Goal: Transaction & Acquisition: Obtain resource

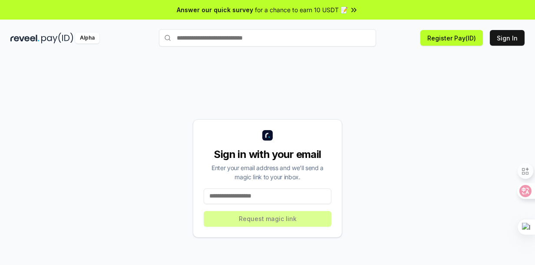
click at [292, 199] on input at bounding box center [268, 196] width 128 height 16
type input "**********"
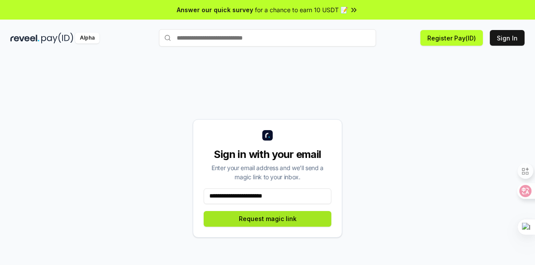
click at [287, 222] on button "Request magic link" at bounding box center [268, 219] width 128 height 16
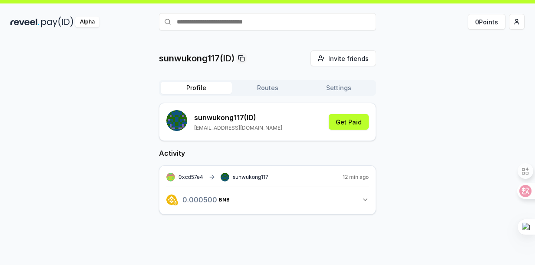
scroll to position [25, 0]
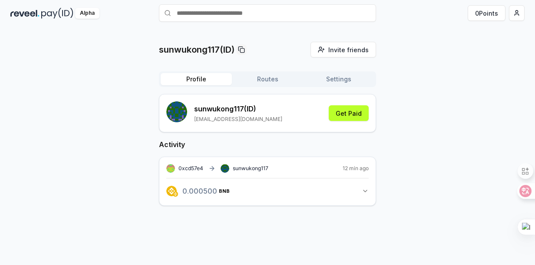
click at [352, 104] on div "sunwukong117 (ID) [EMAIL_ADDRESS][DOMAIN_NAME] Get Paid" at bounding box center [267, 112] width 202 height 23
click at [354, 112] on button "Get Paid" at bounding box center [349, 113] width 40 height 16
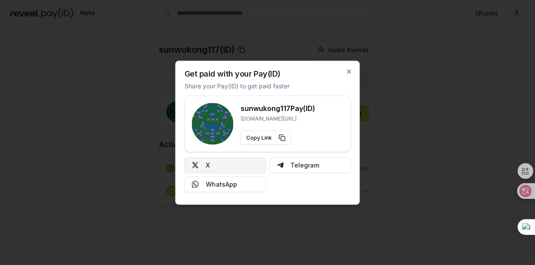
click at [248, 169] on button "X" at bounding box center [226, 165] width 82 height 16
click at [348, 68] on icon "button" at bounding box center [349, 71] width 7 height 7
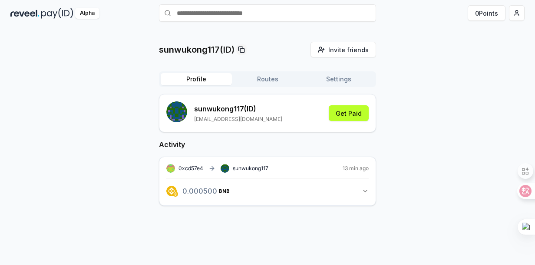
click at [368, 194] on button "0.000500 BNB 0.0005 BNB" at bounding box center [267, 190] width 202 height 15
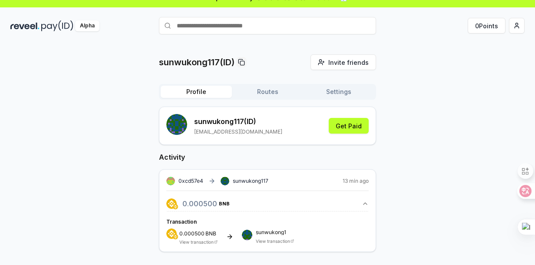
scroll to position [0, 0]
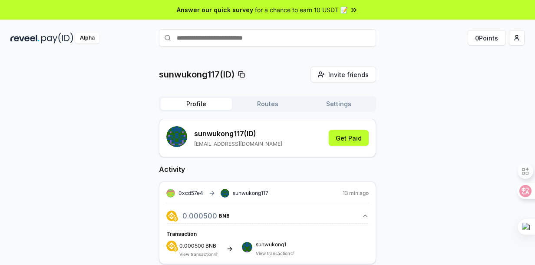
click at [281, 103] on button "Routes" at bounding box center [267, 104] width 71 height 12
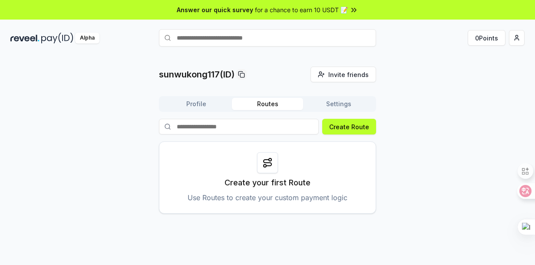
click at [340, 106] on button "Settings" at bounding box center [338, 104] width 71 height 12
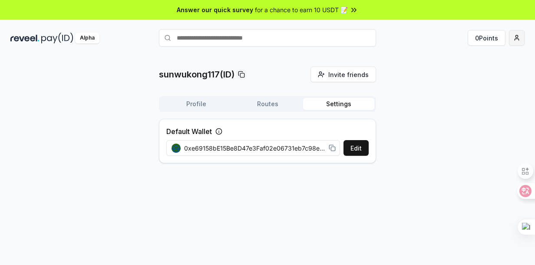
click at [514, 35] on html "Answer our quick survey for a chance to earn 10 USDT 📝 Alpha 0 Points sunwukong…" at bounding box center [267, 132] width 535 height 265
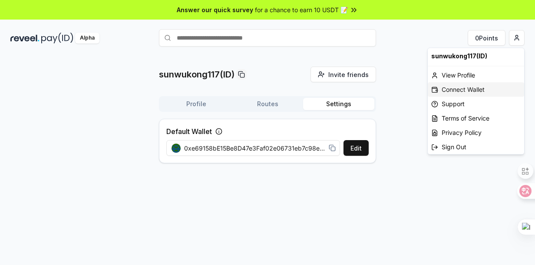
click at [465, 91] on div "Connect Wallet" at bounding box center [476, 89] width 96 height 14
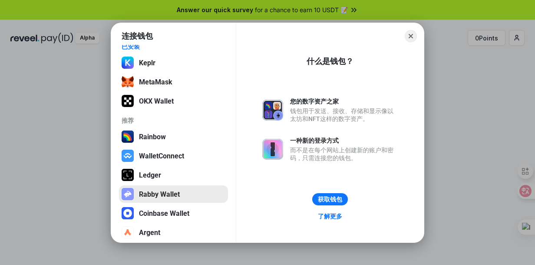
scroll to position [13, 0]
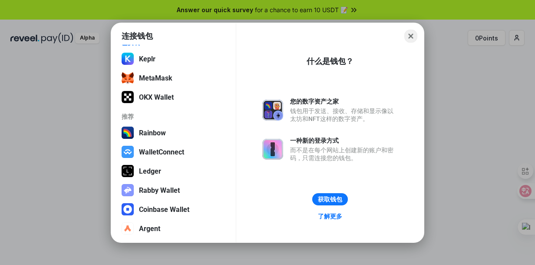
click at [414, 31] on button "Close" at bounding box center [410, 35] width 13 height 13
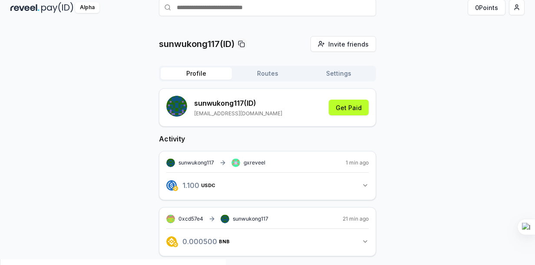
scroll to position [34, 0]
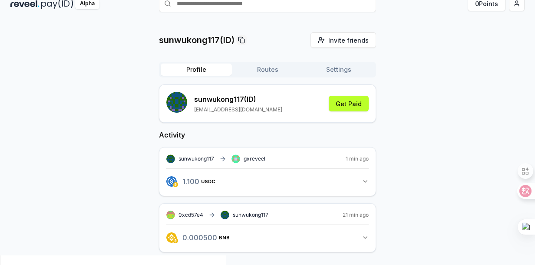
click at [361, 181] on button "1.100 USDC 1.1 USDC" at bounding box center [267, 181] width 202 height 15
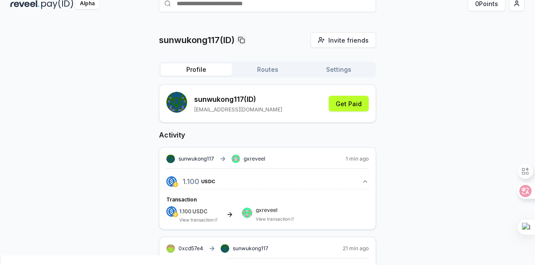
click at [361, 181] on button "1.100 USDC 1.1 USDC" at bounding box center [267, 181] width 202 height 15
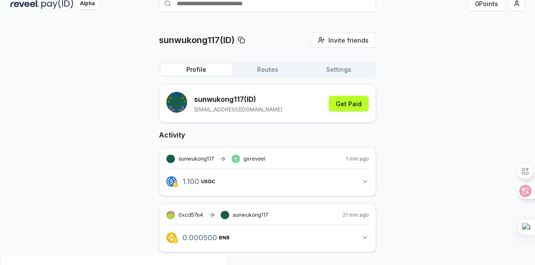
click at [361, 181] on button "1.100 USDC 1.1 USDC" at bounding box center [267, 181] width 202 height 15
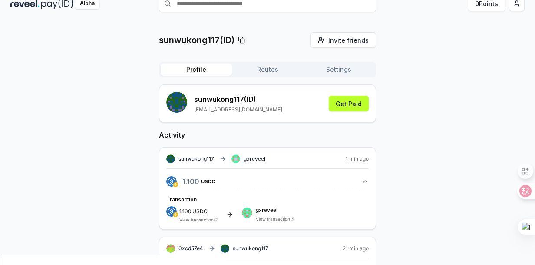
click at [361, 181] on button "1.100 USDC 1.1 USDC" at bounding box center [267, 181] width 202 height 15
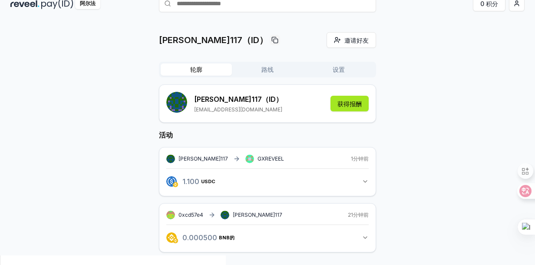
click at [348, 109] on button "获得报酬" at bounding box center [350, 104] width 38 height 16
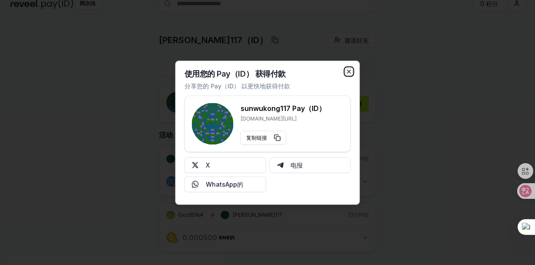
click at [351, 69] on icon "button" at bounding box center [349, 71] width 7 height 7
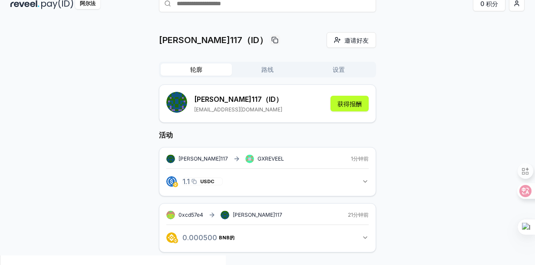
click at [197, 179] on span "1.1 USDC" at bounding box center [198, 181] width 32 height 7
click at [193, 179] on icon "button" at bounding box center [193, 180] width 3 height 3
click at [209, 237] on icon "button" at bounding box center [211, 237] width 5 height 7
click at [258, 159] on span "GXREVEEL" at bounding box center [271, 158] width 27 height 7
click at [258, 158] on span "GXREVEEL" at bounding box center [271, 158] width 27 height 7
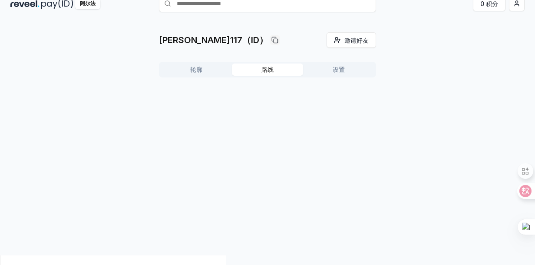
click at [260, 70] on div "孙悟空117（ID） 邀请好友 Invite 轮廓 路线 设置" at bounding box center [267, 58] width 217 height 52
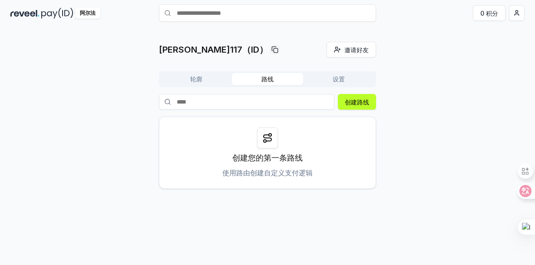
click at [342, 83] on button "设置" at bounding box center [338, 79] width 71 height 12
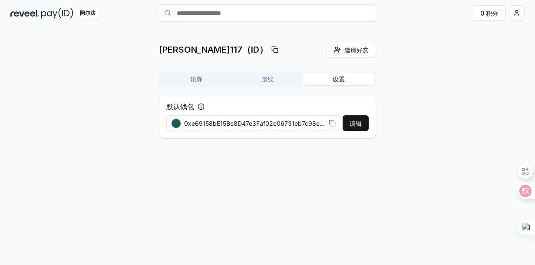
click at [303, 122] on span "0xe69158bE15Be8D47e3Faf02e06731eb7c98e48DD" at bounding box center [254, 123] width 141 height 9
drag, startPoint x: 303, startPoint y: 123, endPoint x: 412, endPoint y: 123, distance: 108.6
click at [411, 123] on div "孙悟空117（ID） 邀请好友 Invite 轮廓 路线 设置 默认钱包 编辑 0xe69158bE15Be8D47e3Faf02e06731eb7c98e4…" at bounding box center [267, 93] width 514 height 103
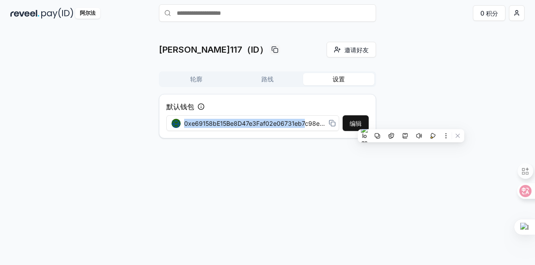
click at [204, 77] on button "轮廓" at bounding box center [196, 79] width 71 height 12
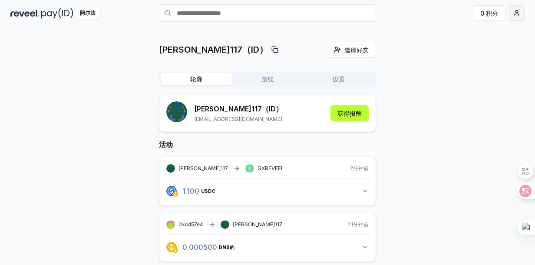
click at [518, 11] on html "Answer our quick survey for a chance to earn 10 USDT 📝 阿尔法 0 积分 孙悟空117（ID） 邀请好友…" at bounding box center [267, 132] width 535 height 265
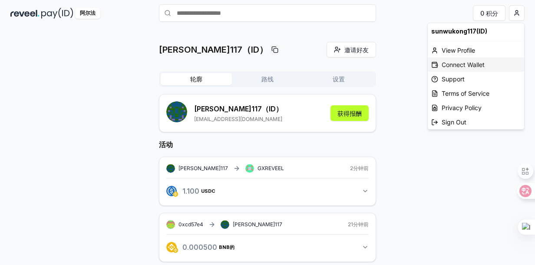
click at [461, 66] on font "Connect Wallet" at bounding box center [463, 64] width 43 height 9
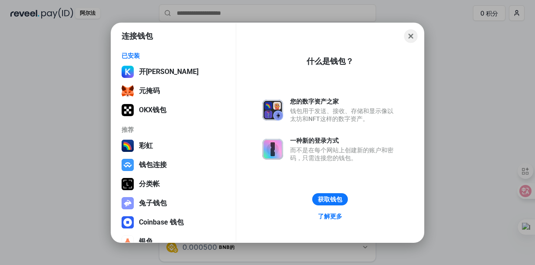
click at [410, 36] on button "关闭" at bounding box center [410, 35] width 13 height 13
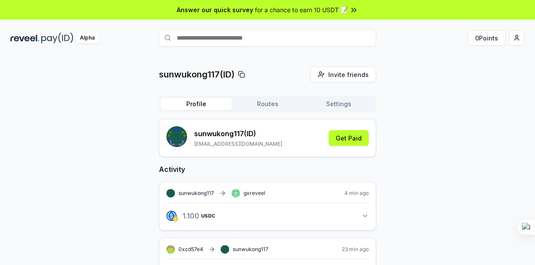
scroll to position [34, 0]
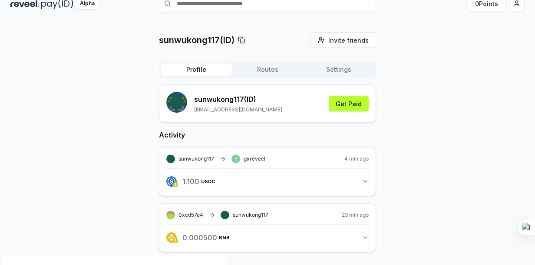
click at [369, 178] on div "sunwukong117 gxreveel 4 min ago 1.100 USDC 1.1 USDC" at bounding box center [267, 171] width 217 height 49
click at [367, 178] on icon "button" at bounding box center [365, 181] width 7 height 7
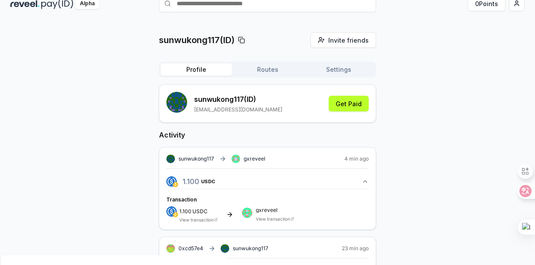
click at [262, 219] on link "View transaction" at bounding box center [273, 218] width 34 height 5
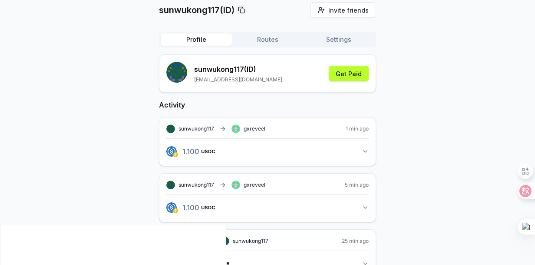
scroll to position [90, 0]
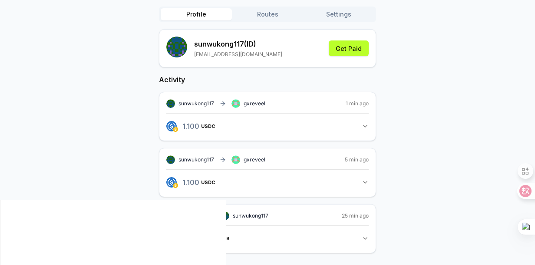
click at [271, 14] on div "Answer our quick survey for a chance to earn 10 USDT 📝 Alpha 0 Points sunwukong…" at bounding box center [267, 54] width 535 height 289
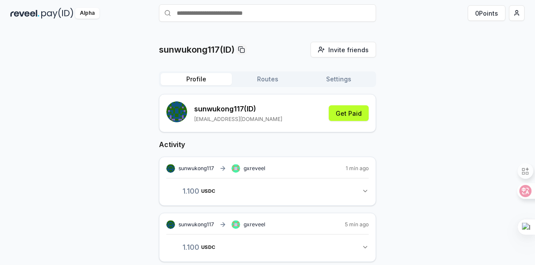
click at [182, 79] on button "Profile" at bounding box center [196, 79] width 71 height 12
click at [489, 16] on button "0 Points" at bounding box center [487, 13] width 38 height 16
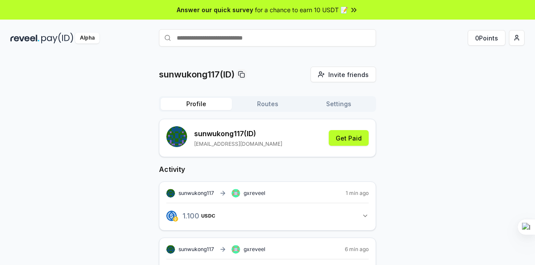
scroll to position [87, 0]
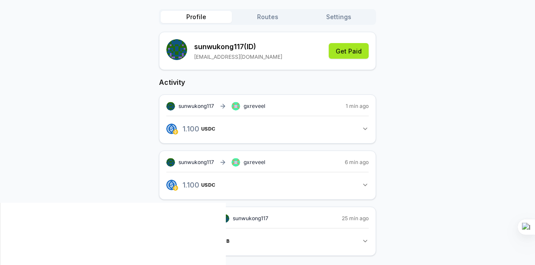
click at [354, 47] on button "Get Paid" at bounding box center [349, 51] width 40 height 16
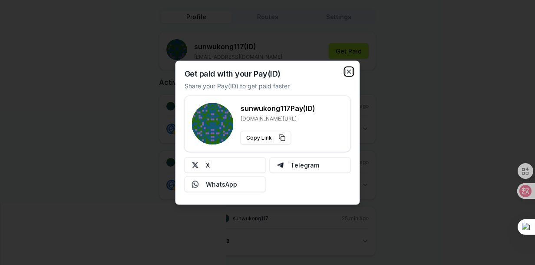
click at [348, 70] on icon "button" at bounding box center [349, 71] width 7 height 7
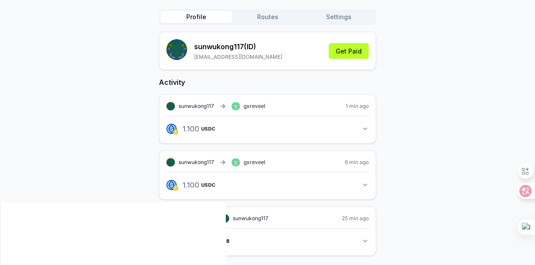
click at [361, 124] on button "1.100 USDC 1.1 USDC" at bounding box center [267, 128] width 202 height 15
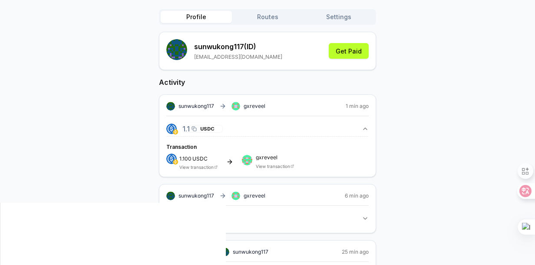
click at [201, 129] on span "USDC" at bounding box center [207, 128] width 14 height 5
click at [190, 196] on span "sunwukong117" at bounding box center [197, 195] width 36 height 7
click at [190, 217] on span "1.1 USDC" at bounding box center [198, 218] width 32 height 7
click at [251, 196] on span "gxreveel" at bounding box center [255, 195] width 22 height 7
drag, startPoint x: 232, startPoint y: 193, endPoint x: 265, endPoint y: 196, distance: 32.7
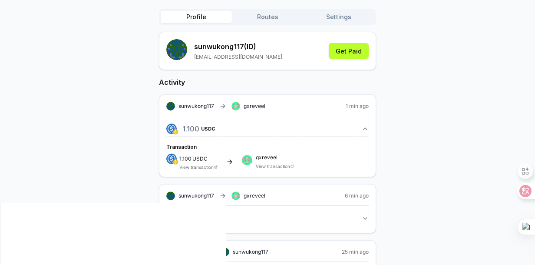
click at [240, 195] on div "sunwukong117 gxreveel" at bounding box center [215, 195] width 99 height 9
drag, startPoint x: 265, startPoint y: 196, endPoint x: 300, endPoint y: 194, distance: 35.3
click at [265, 196] on div "sunwukong117 gxreveel 6 min ago" at bounding box center [267, 195] width 202 height 9
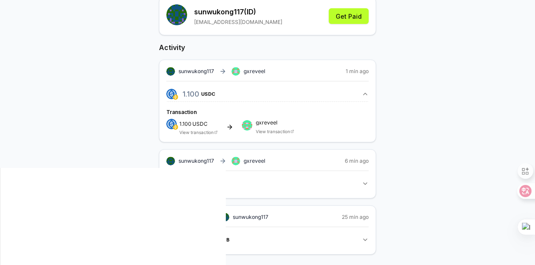
scroll to position [123, 0]
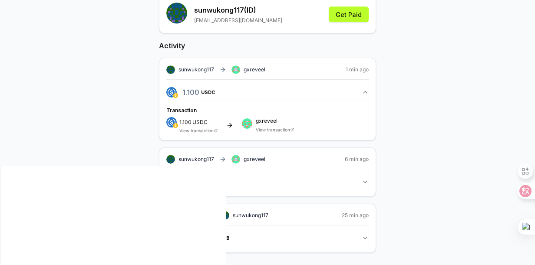
click at [361, 242] on button "0.000500 BNB 0.0005 BNB" at bounding box center [267, 237] width 202 height 15
click at [360, 242] on button "0.000500 BNB 0.0005 BNB" at bounding box center [267, 237] width 202 height 15
click at [358, 239] on button "0.000500 BNB 0.0005 BNB" at bounding box center [267, 237] width 202 height 15
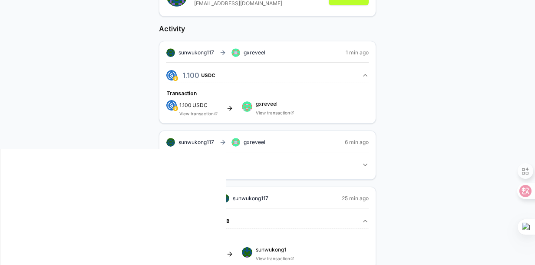
scroll to position [156, 0]
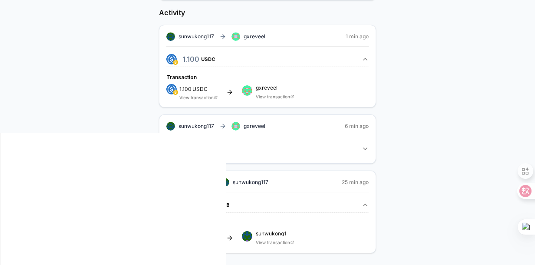
click at [367, 202] on icon "button" at bounding box center [365, 204] width 7 height 7
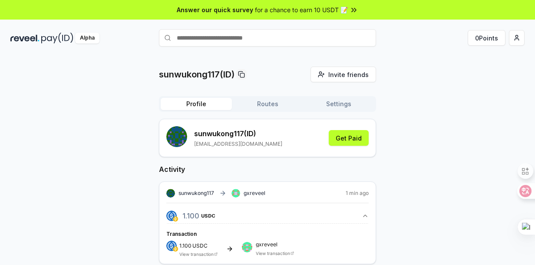
scroll to position [0, 0]
click at [511, 39] on html "Answer our quick survey for a chance to earn 10 USDT 📝 Alpha 0 Points sunwukong…" at bounding box center [267, 132] width 535 height 265
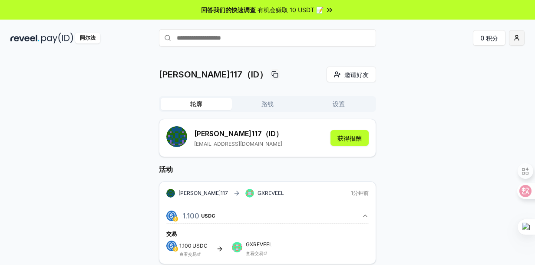
click at [514, 39] on html "回答我们的快速调查 有机会赚取 10 USDT 📝 阿尔法 0 积分 孙悟空117（ID） 邀请好友 Invite 轮廓 路线 设置 孙悟空117（ID） s…" at bounding box center [267, 132] width 535 height 265
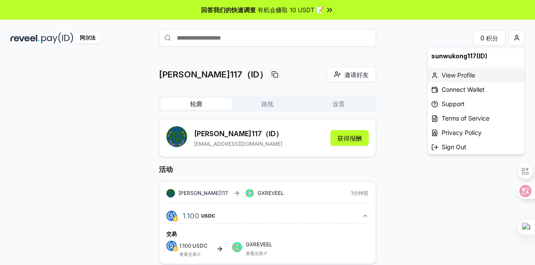
click at [461, 71] on font "View Profile" at bounding box center [458, 74] width 33 height 9
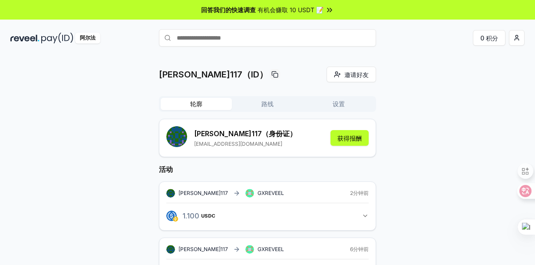
click at [228, 192] on div "[PERSON_NAME]117 GXREVEEL" at bounding box center [225, 193] width 118 height 9
click at [258, 192] on span "GXREVEEL" at bounding box center [271, 192] width 27 height 7
click at [258, 193] on span "GXREVEEL" at bounding box center [271, 192] width 27 height 7
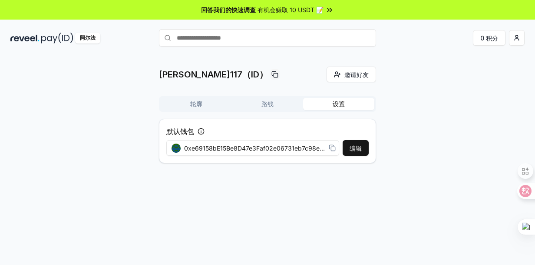
click at [346, 102] on button "设置" at bounding box center [338, 104] width 71 height 12
click at [307, 149] on span "0xe69158bE15Be8D47e3Faf02e06731eb7c98e48DD" at bounding box center [254, 147] width 141 height 9
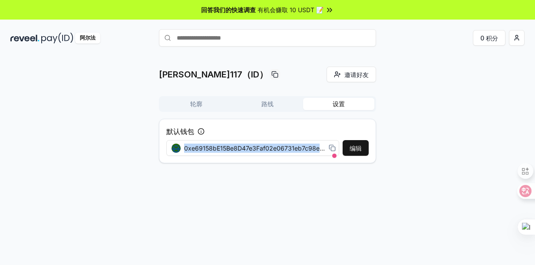
drag, startPoint x: 307, startPoint y: 149, endPoint x: 368, endPoint y: 139, distance: 62.6
click at [368, 139] on div "默认钱包 编辑 0xe69158bE15Be8D47e3Faf02e06731eb7c98e48DD" at bounding box center [267, 141] width 217 height 44
drag, startPoint x: 368, startPoint y: 139, endPoint x: 470, endPoint y: 123, distance: 103.0
click at [470, 123] on div "孙悟空117（ID） 邀请好友 Invite 轮廓 路线 设置 默认钱包 编辑 0xe69158bE15Be8D47e3Faf02e06731eb7c98e4…" at bounding box center [267, 117] width 514 height 103
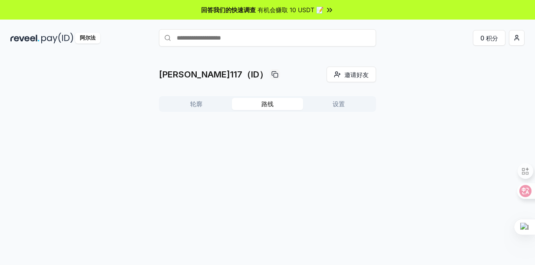
click at [275, 103] on button "路线" at bounding box center [267, 104] width 71 height 12
click at [212, 103] on button "轮廓" at bounding box center [196, 104] width 71 height 12
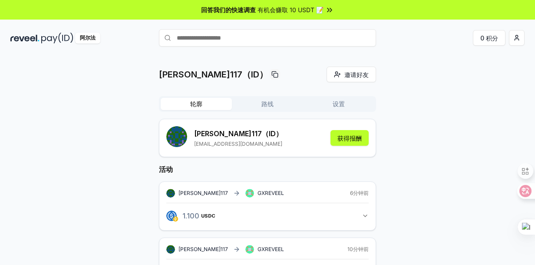
click at [512, 39] on html "回答我们的快速调查 有机会赚取 10 USDT 📝 阿尔法 0 积分 孙悟空117（ID） 邀请好友 Invite 轮廓 路线 设置 孙悟空117（ID） s…" at bounding box center [267, 132] width 535 height 265
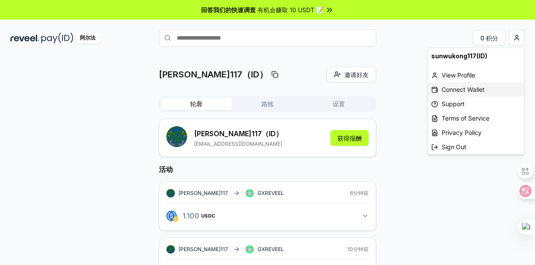
click at [464, 96] on div "Connect Wallet" at bounding box center [476, 89] width 96 height 14
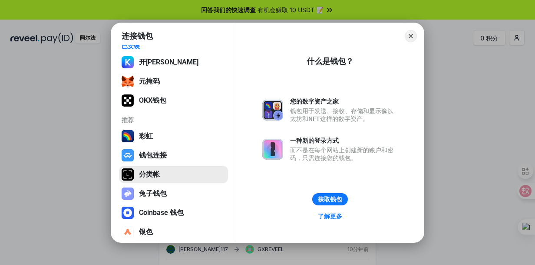
scroll to position [13, 0]
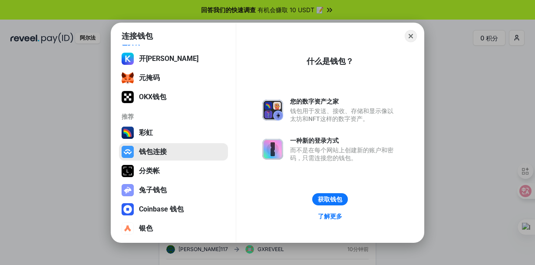
click at [167, 151] on button "钱包连接" at bounding box center [173, 151] width 109 height 17
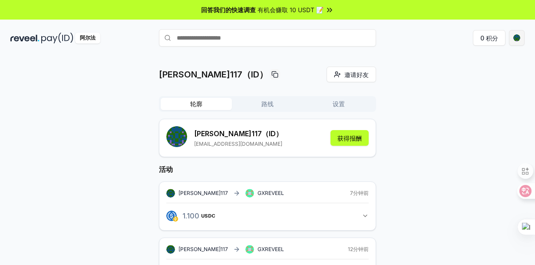
click at [518, 44] on html "回答我们的快速调查 有机会赚取 10 USDT 📝 阿尔法 0 积分 孙悟空117（ID） 邀请好友 Invite 轮廓 路线 设置 孙悟空117（ID） s…" at bounding box center [267, 132] width 535 height 265
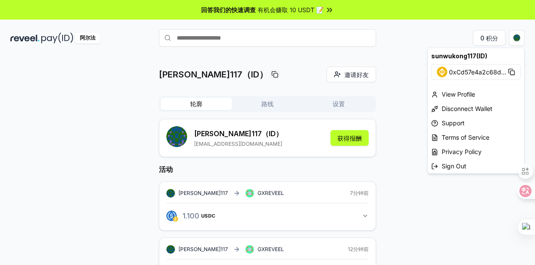
click at [392, 196] on html "回答我们的快速调查 有机会赚取 10 USDT 📝 阿尔法 0 积分 孙悟空117（ID） 邀请好友 Invite 轮廓 路线 设置 孙悟空117（ID） s…" at bounding box center [267, 132] width 535 height 265
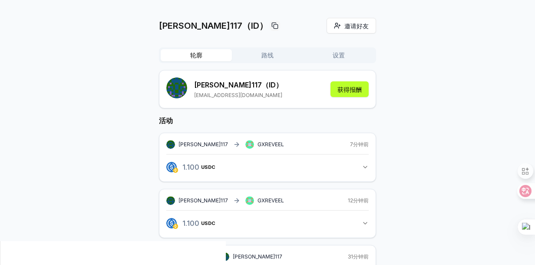
scroll to position [90, 0]
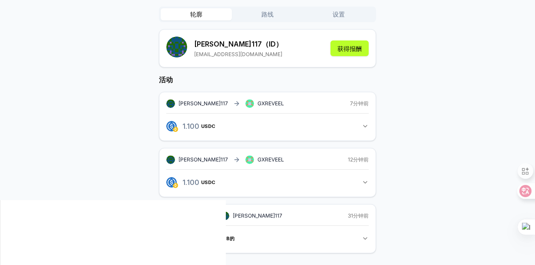
click at [312, 129] on button "1.100 USDC 1.1 USDC" at bounding box center [267, 126] width 202 height 15
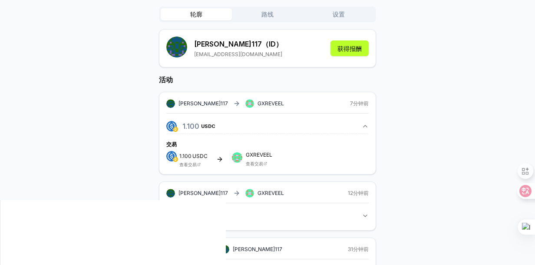
click at [248, 162] on link "查看交易" at bounding box center [254, 163] width 17 height 5
click at [355, 50] on button "获得报酬" at bounding box center [350, 48] width 38 height 16
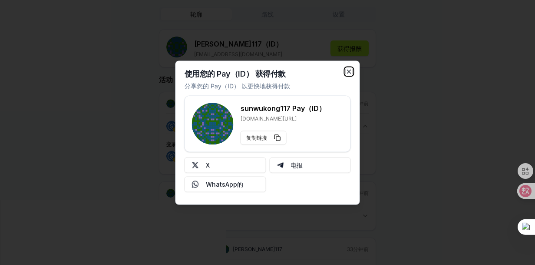
click at [348, 73] on icon "button" at bounding box center [349, 71] width 3 height 3
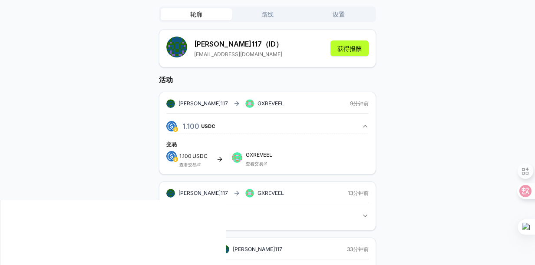
scroll to position [0, 0]
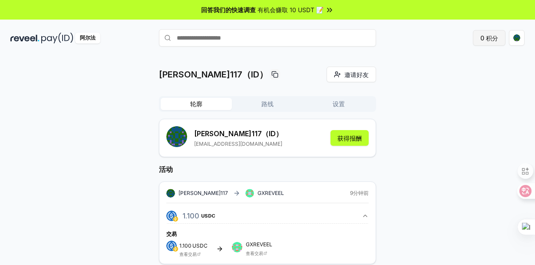
click at [490, 43] on button "0 积分" at bounding box center [489, 38] width 33 height 16
